Goal: Task Accomplishment & Management: Complete application form

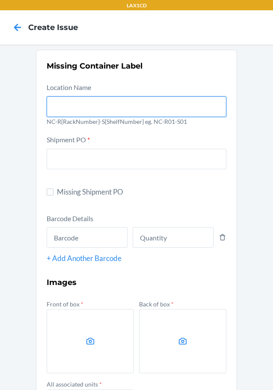
click at [130, 107] on input "text" at bounding box center [137, 106] width 180 height 21
type input "NC-RLCD01-SO1"
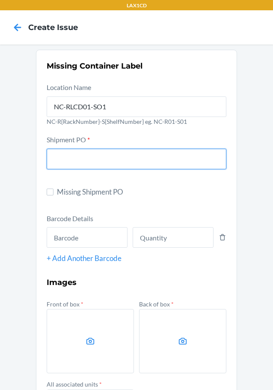
click at [121, 160] on input "text" at bounding box center [137, 159] width 180 height 21
type input "9904071"
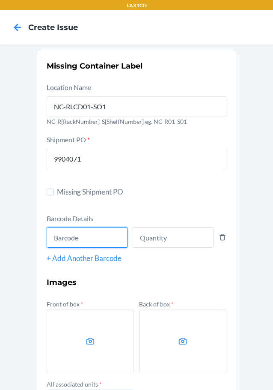
click at [71, 243] on input "text" at bounding box center [87, 237] width 81 height 21
click at [63, 235] on input "text" at bounding box center [87, 237] width 81 height 21
type input "727252509609"
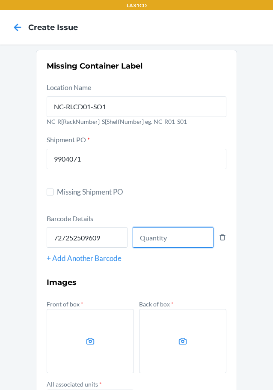
click at [179, 240] on input "number" at bounding box center [173, 237] width 81 height 21
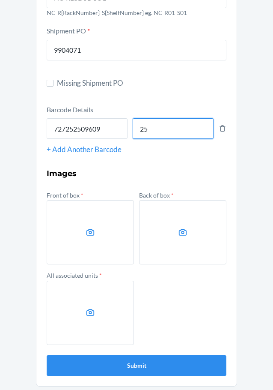
scroll to position [111, 0]
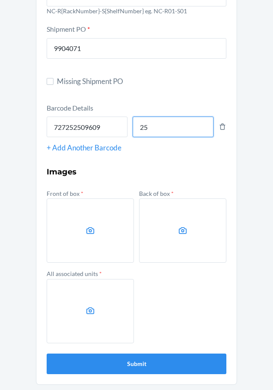
type input "25"
click at [80, 212] on label at bounding box center [90, 230] width 87 height 64
click at [0, 0] on input "file" at bounding box center [0, 0] width 0 height 0
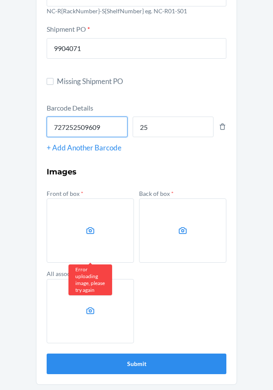
drag, startPoint x: 105, startPoint y: 129, endPoint x: 45, endPoint y: 115, distance: 61.5
click at [47, 115] on div "727252509609" at bounding box center [87, 125] width 81 height 24
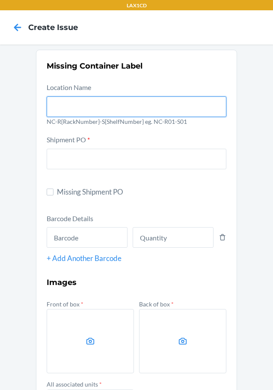
click at [97, 99] on input "text" at bounding box center [137, 106] width 180 height 21
type input "NC-RLCD01-SO1"
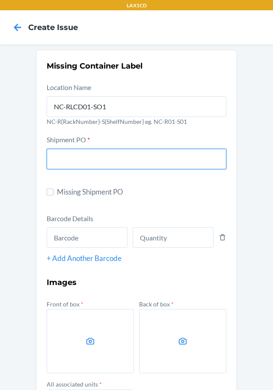
click at [86, 152] on input "text" at bounding box center [137, 159] width 180 height 21
type input "9904071"
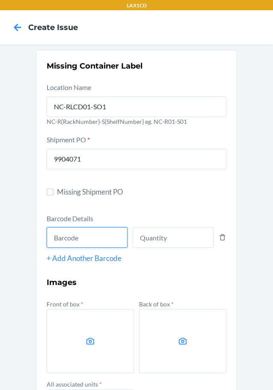
click at [60, 231] on input "text" at bounding box center [87, 237] width 81 height 21
paste input "727252509609"
type input "727252509609"
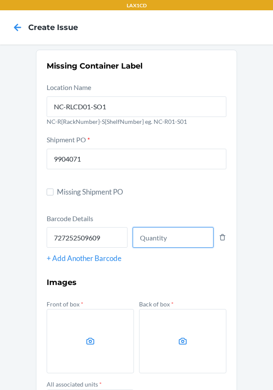
click at [148, 243] on input "number" at bounding box center [173, 237] width 81 height 21
type input "25"
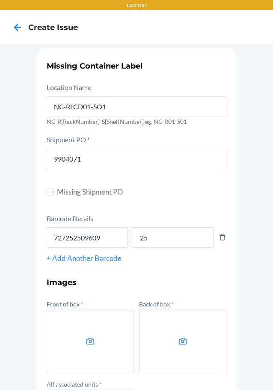
click at [107, 353] on label at bounding box center [90, 341] width 87 height 64
click at [0, 0] on input "file" at bounding box center [0, 0] width 0 height 0
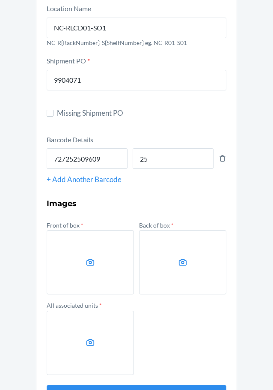
scroll to position [111, 0]
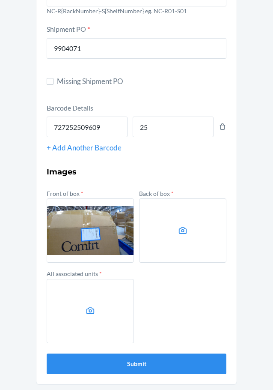
click at [183, 219] on label at bounding box center [182, 230] width 87 height 64
click at [0, 0] on input "file" at bounding box center [0, 0] width 0 height 0
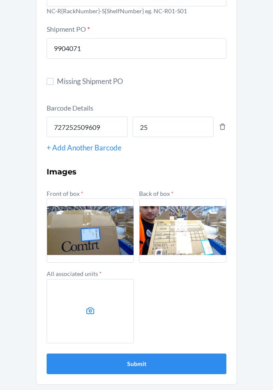
click at [101, 290] on label at bounding box center [90, 311] width 87 height 64
click at [0, 0] on input "file" at bounding box center [0, 0] width 0 height 0
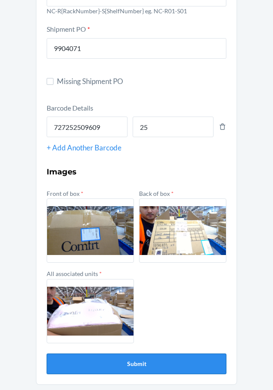
click at [117, 365] on button "Submit" at bounding box center [137, 364] width 180 height 21
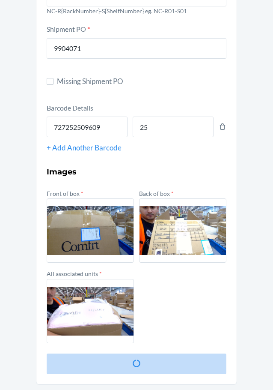
scroll to position [0, 0]
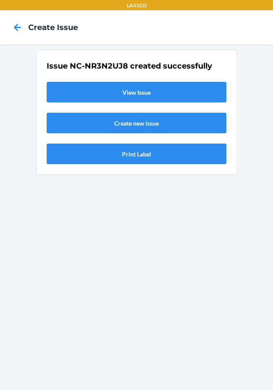
click at [154, 90] on link "View Issue" at bounding box center [137, 92] width 180 height 21
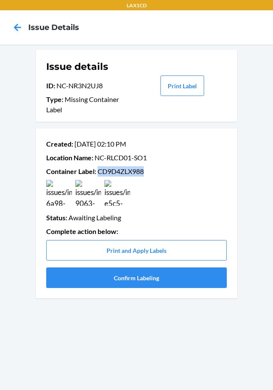
drag, startPoint x: 99, startPoint y: 172, endPoint x: 146, endPoint y: 171, distance: 47.2
click at [146, 171] on p "Container Label : CD9D4ZLX988" at bounding box center [136, 171] width 181 height 10
copy p "CD9D4ZLX988"
click at [129, 282] on button "Confirm Labeling" at bounding box center [136, 277] width 181 height 21
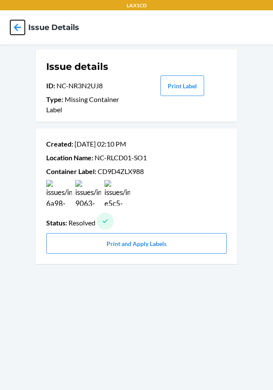
click at [13, 27] on icon at bounding box center [17, 27] width 15 height 15
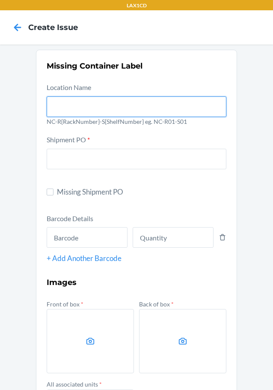
click at [147, 105] on input "text" at bounding box center [137, 106] width 180 height 21
type input "NC-RLCD01-SO1"
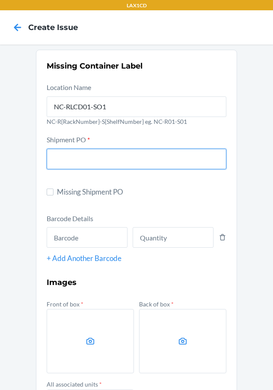
click at [71, 156] on input "text" at bounding box center [137, 159] width 180 height 21
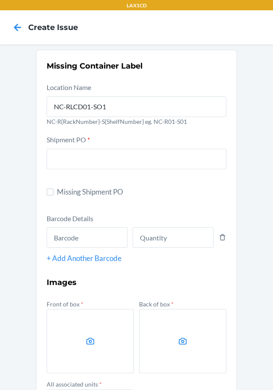
click at [52, 190] on label "Missing Shipment PO" at bounding box center [137, 191] width 180 height 11
click at [52, 190] on input "Missing Shipment PO" at bounding box center [50, 192] width 7 height 7
checkbox input "true"
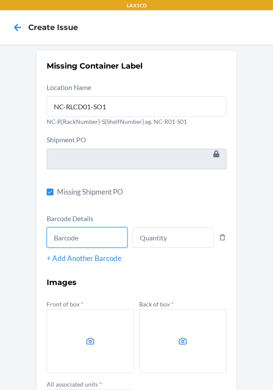
click at [57, 240] on input "text" at bounding box center [87, 237] width 81 height 21
type input "198119023253"
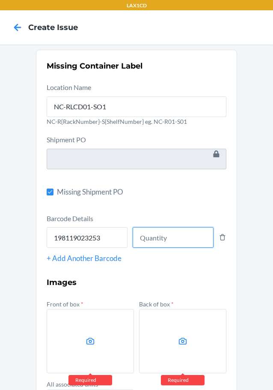
click at [180, 232] on input "number" at bounding box center [173, 237] width 81 height 21
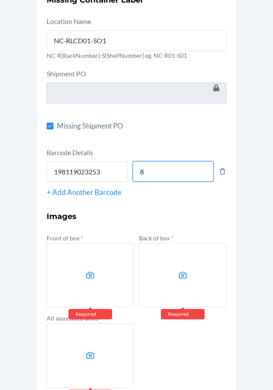
scroll to position [68, 0]
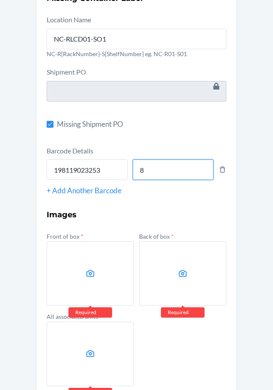
type input "8"
click at [136, 213] on h3 "Images" at bounding box center [137, 214] width 180 height 11
click at [81, 265] on label at bounding box center [90, 273] width 87 height 64
click at [0, 0] on input "file" at bounding box center [0, 0] width 0 height 0
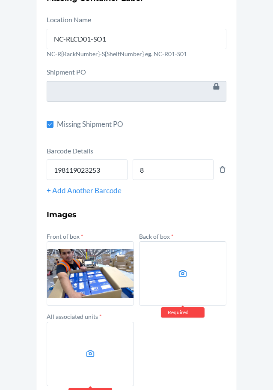
click at [188, 281] on label at bounding box center [182, 273] width 87 height 64
click at [0, 0] on input "file" at bounding box center [0, 0] width 0 height 0
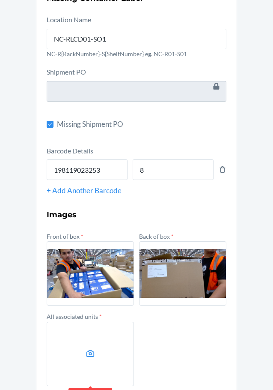
click at [66, 258] on label at bounding box center [90, 273] width 87 height 64
click at [0, 0] on input "file" at bounding box center [0, 0] width 0 height 0
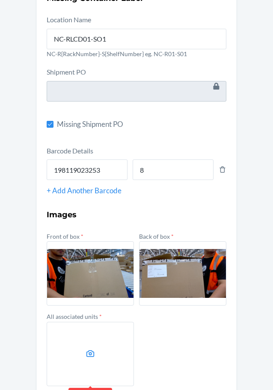
click at [105, 334] on label at bounding box center [90, 354] width 87 height 64
click at [0, 0] on input "file" at bounding box center [0, 0] width 0 height 0
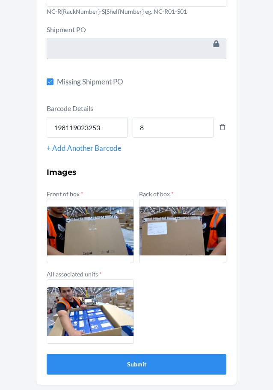
scroll to position [111, 0]
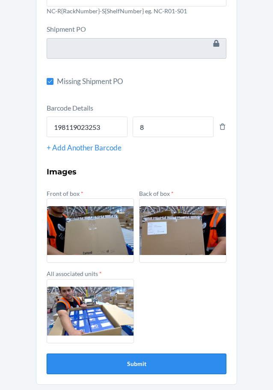
click at [131, 363] on button "Submit" at bounding box center [137, 364] width 180 height 21
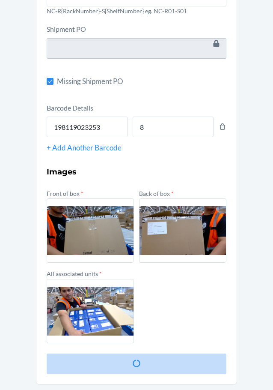
scroll to position [0, 0]
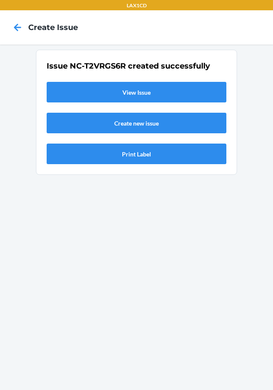
click at [138, 85] on link "View Issue" at bounding box center [137, 92] width 180 height 21
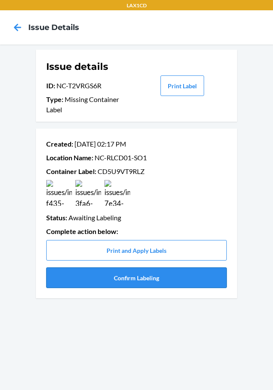
click at [116, 272] on button "Confirm Labeling" at bounding box center [136, 277] width 181 height 21
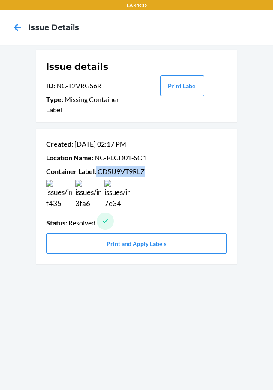
drag, startPoint x: 97, startPoint y: 171, endPoint x: 155, endPoint y: 172, distance: 57.4
click at [155, 172] on p "Container Label : CD5U9VT9RLZ" at bounding box center [136, 171] width 181 height 10
copy p "CD5U9VT9RLZ"
click at [24, 29] on icon at bounding box center [17, 27] width 15 height 15
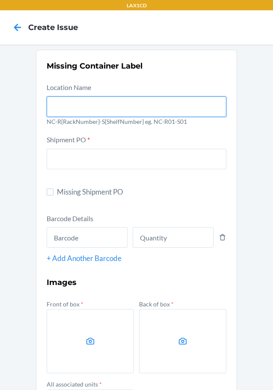
click at [76, 104] on input "text" at bounding box center [137, 106] width 180 height 21
type input "NC-RLCD01-SO1"
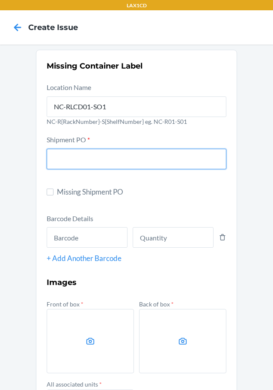
click at [64, 155] on input "text" at bounding box center [137, 159] width 180 height 21
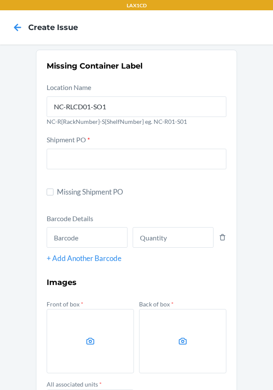
click at [57, 196] on span "Missing Shipment PO" at bounding box center [142, 191] width 170 height 11
click at [54, 195] on input "Missing Shipment PO" at bounding box center [50, 192] width 7 height 7
checkbox input "true"
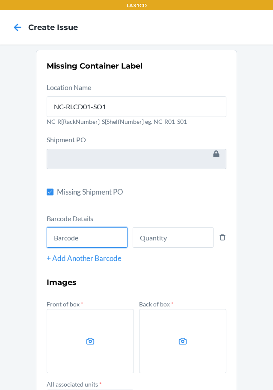
click at [64, 235] on input "text" at bounding box center [87, 237] width 81 height 21
type input "843085169480"
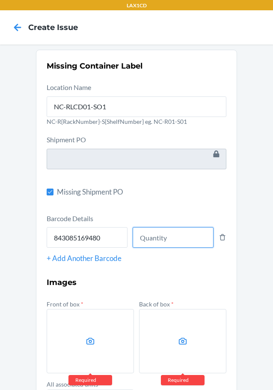
click at [158, 243] on input "number" at bounding box center [173, 237] width 81 height 21
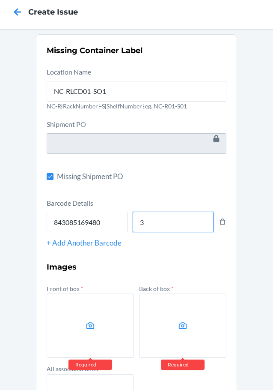
scroll to position [43, 0]
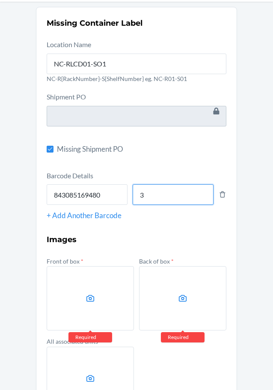
type input "3"
click at [73, 275] on label at bounding box center [90, 298] width 87 height 64
click at [0, 0] on input "file" at bounding box center [0, 0] width 0 height 0
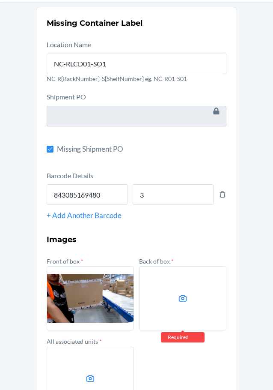
click at [159, 286] on label at bounding box center [182, 298] width 87 height 64
click at [0, 0] on input "file" at bounding box center [0, 0] width 0 height 0
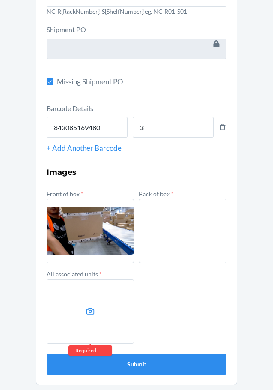
scroll to position [111, 0]
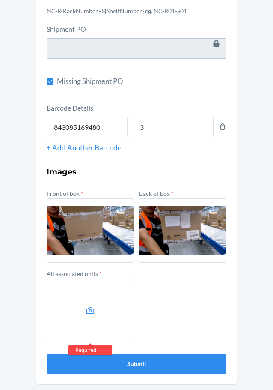
click at [87, 312] on icon at bounding box center [91, 310] width 8 height 7
click at [0, 0] on input "file" at bounding box center [0, 0] width 0 height 0
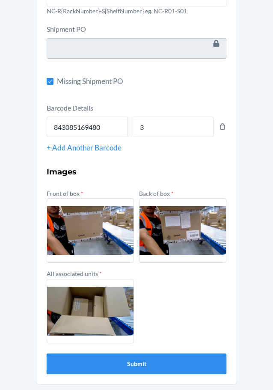
click at [203, 357] on button "Submit" at bounding box center [137, 364] width 180 height 21
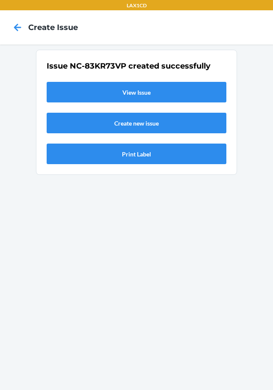
scroll to position [0, 0]
click at [136, 90] on link "View Issue" at bounding box center [137, 92] width 180 height 21
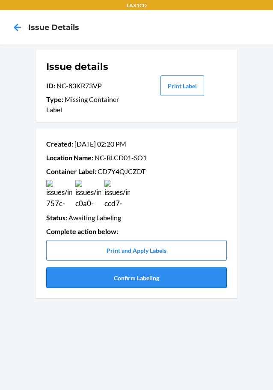
click at [146, 277] on button "Confirm Labeling" at bounding box center [136, 277] width 181 height 21
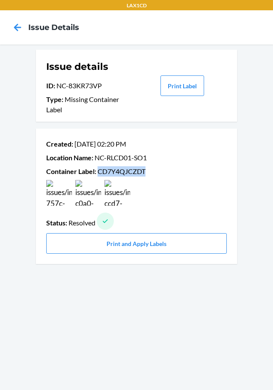
drag, startPoint x: 99, startPoint y: 173, endPoint x: 150, endPoint y: 173, distance: 51.0
click at [150, 173] on p "Container Label : CD7Y4QJCZDT" at bounding box center [136, 171] width 181 height 10
copy p "CD7Y4QJCZDT"
